Goal: Communication & Community: Participate in discussion

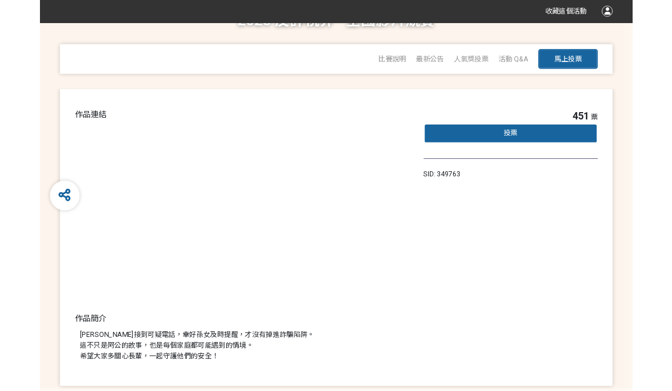
scroll to position [30, 0]
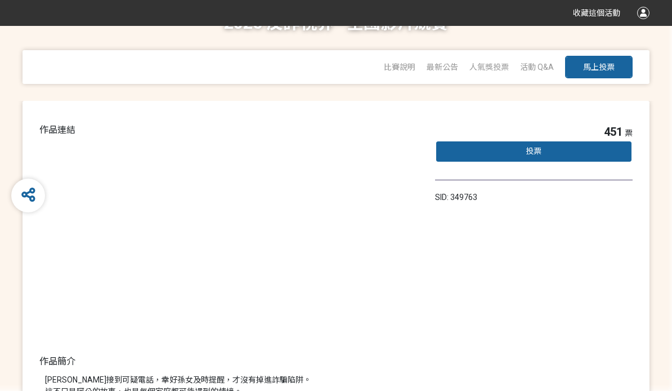
click at [540, 150] on span "投票" at bounding box center [534, 150] width 16 height 9
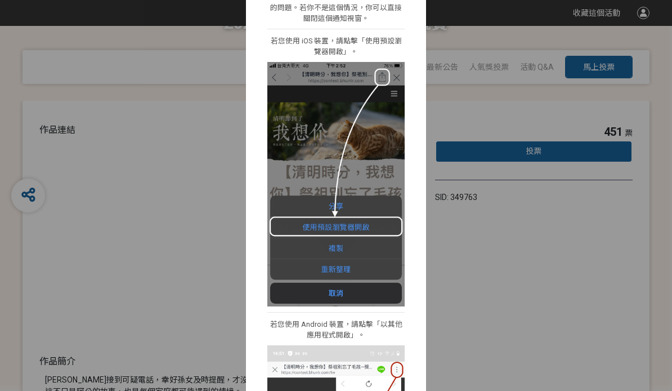
scroll to position [109, 0]
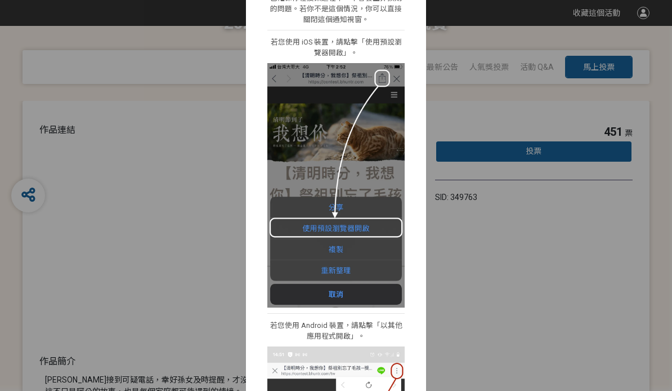
click at [69, 261] on div "i 提醒 × 我們偵測到你使用了非預設瀏覽器開啟網站，請你依照一下步驟來開啟活動網站，已確保你在投票過程中，不會發生非預期的問題。若你不是這個情況，你可以直接…" at bounding box center [336, 195] width 672 height 391
click at [114, 253] on div "i 提醒 × 我們偵測到你使用了非預設瀏覽器開啟網站，請你依照一下步驟來開啟活動網站，已確保你在投票過程中，不會發生非預期的問題。若你不是這個情況，你可以直接…" at bounding box center [336, 195] width 672 height 391
click at [460, 259] on div "i 提醒 × 我們偵測到你使用了非預設瀏覽器開啟網站，請你依照一下步驟來開啟活動網站，已確保你在投票過程中，不會發生非預期的問題。若你不是這個情況，你可以直接…" at bounding box center [336, 195] width 672 height 391
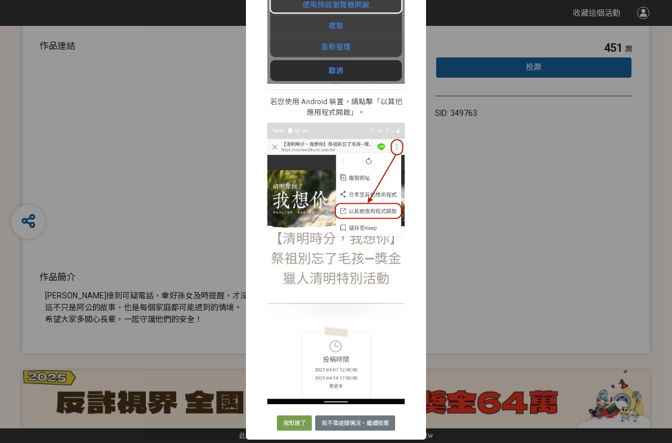
scroll to position [337, 0]
click at [281, 390] on button "我知道了" at bounding box center [294, 423] width 35 height 16
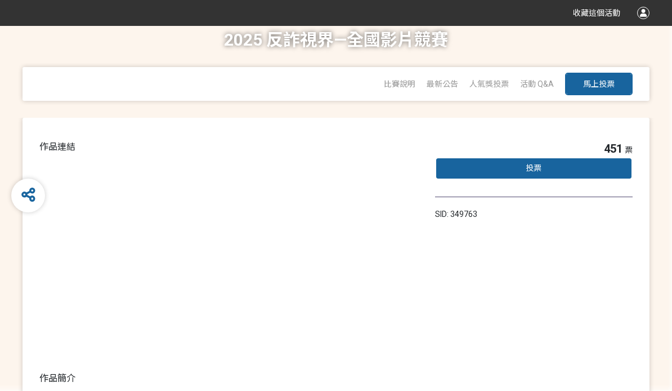
scroll to position [12, 0]
click at [602, 78] on button "馬上投票" at bounding box center [599, 84] width 68 height 23
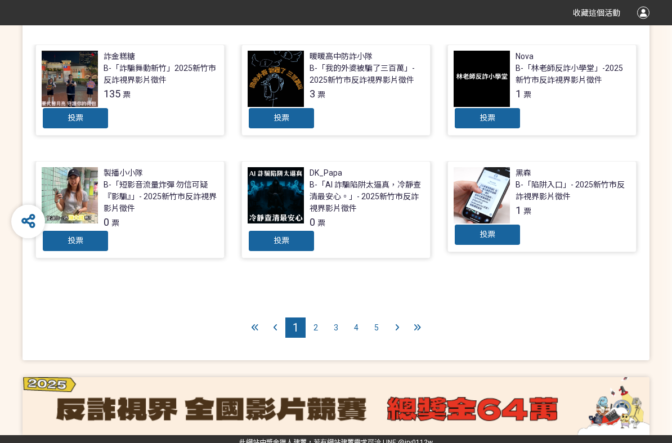
scroll to position [501, 0]
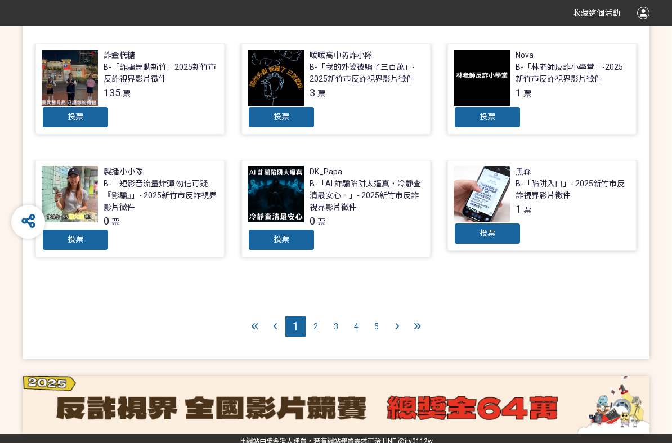
click at [319, 320] on div "2" at bounding box center [316, 326] width 20 height 20
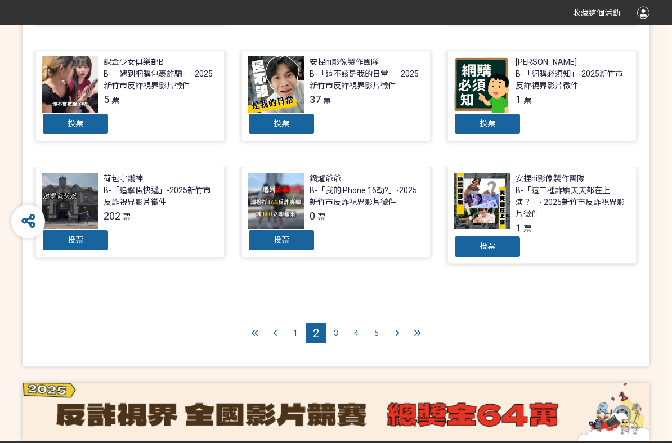
scroll to position [500, 0]
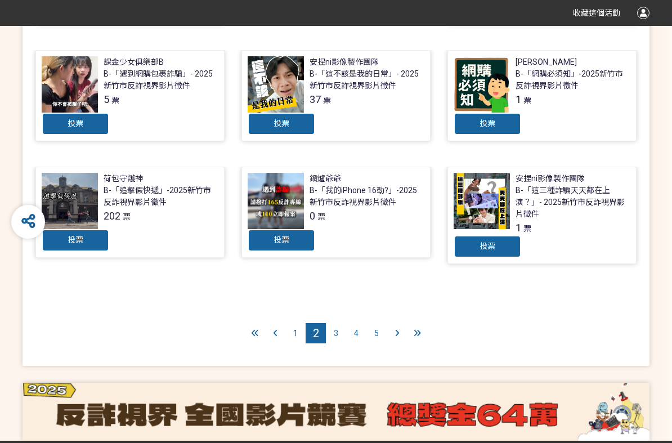
click at [339, 335] on div "3" at bounding box center [336, 333] width 20 height 20
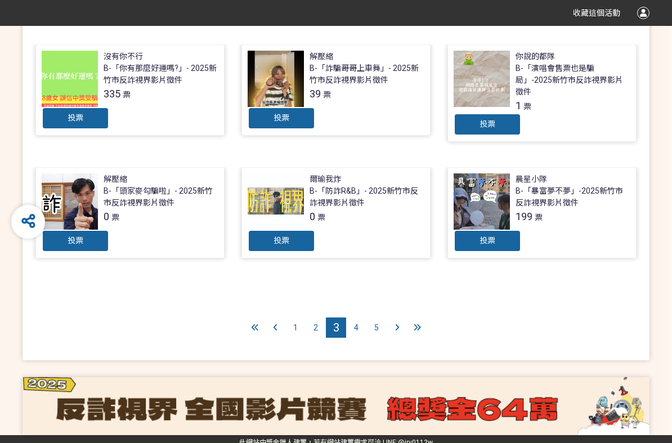
scroll to position [501, 0]
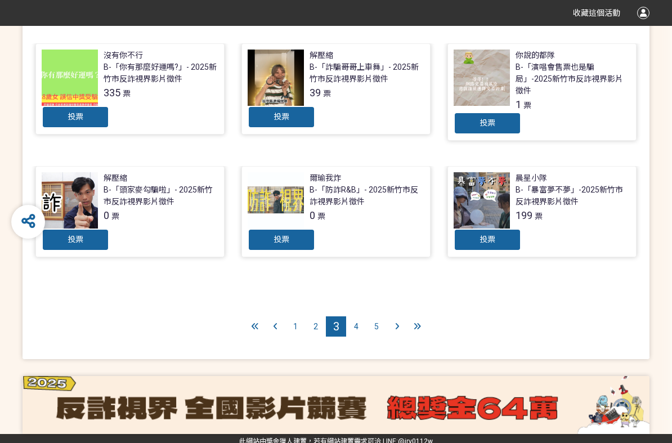
click at [354, 322] on span "4" at bounding box center [356, 326] width 5 height 9
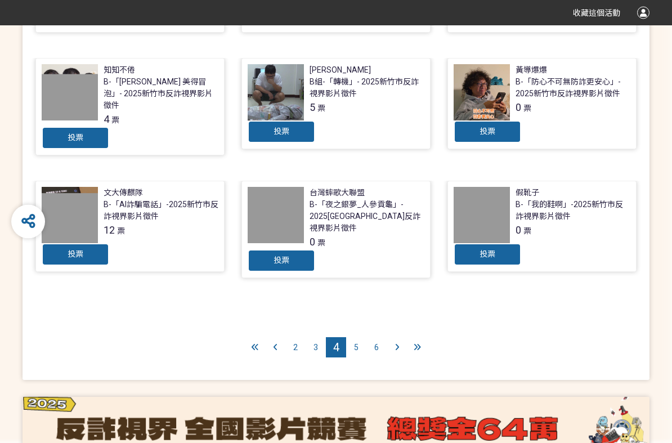
scroll to position [501, 0]
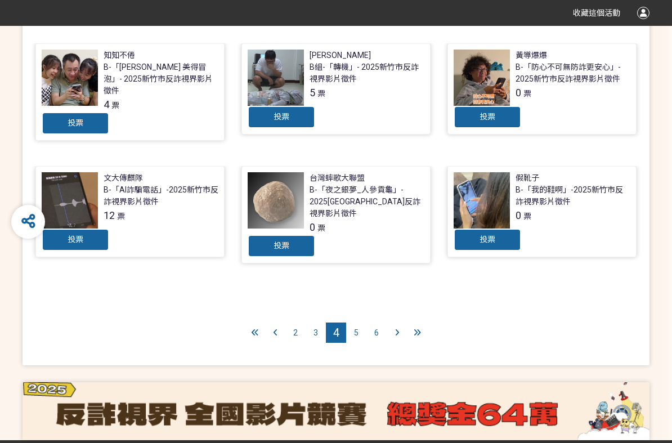
click at [354, 322] on div "5" at bounding box center [356, 332] width 20 height 20
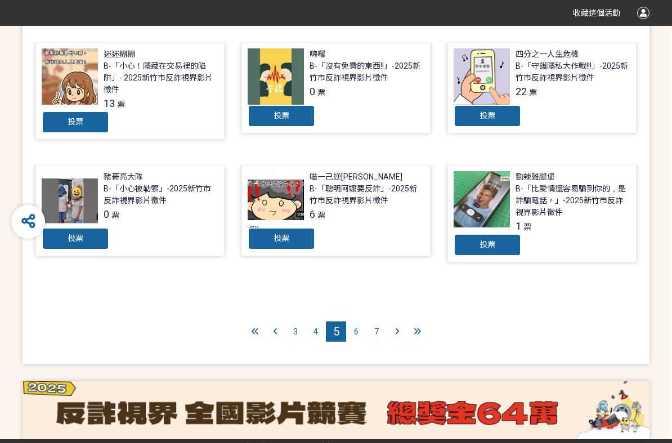
scroll to position [513, 0]
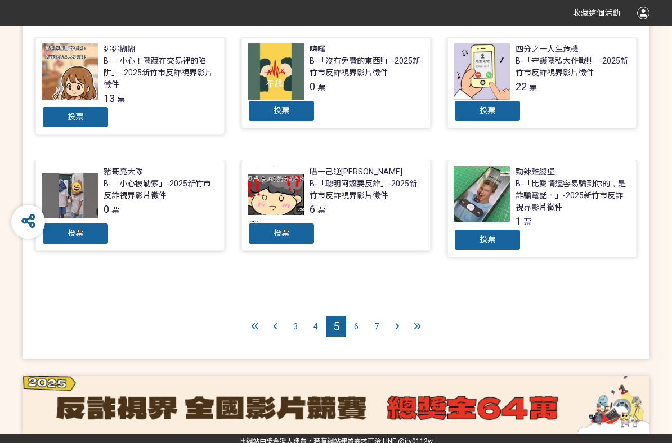
click at [357, 322] on span "6" at bounding box center [356, 326] width 5 height 9
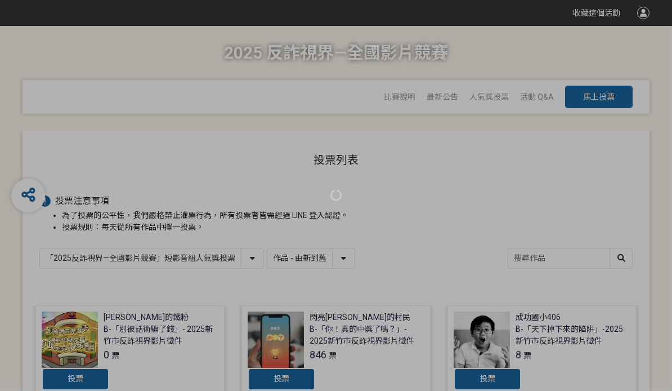
scroll to position [525, 0]
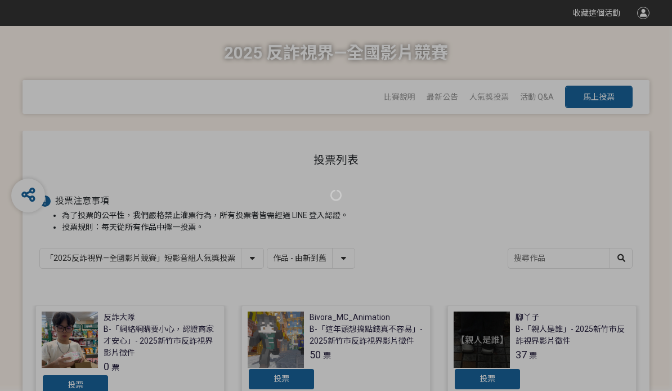
scroll to position [527, 0]
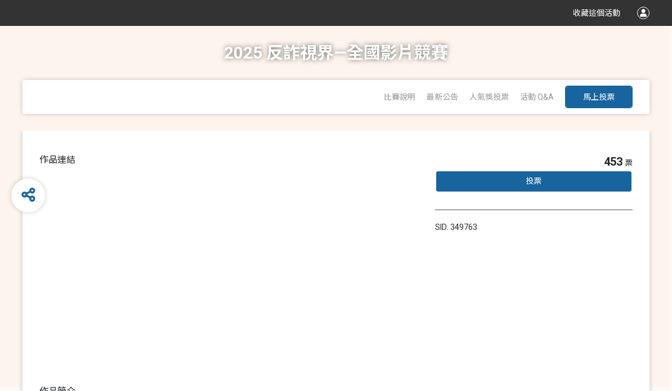
click at [493, 182] on div "投票" at bounding box center [534, 181] width 198 height 23
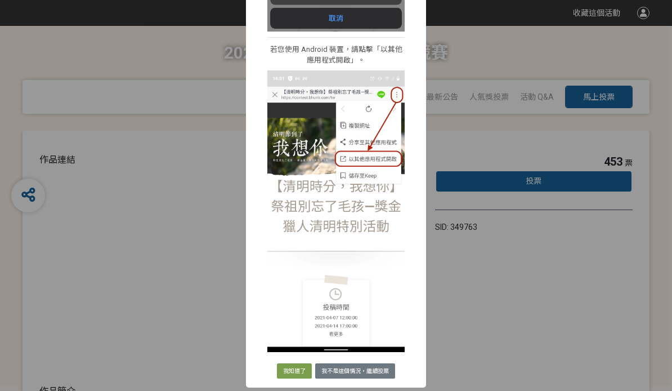
scroll to position [389, 0]
click at [292, 376] on button "我知道了" at bounding box center [294, 371] width 35 height 16
